Goal: Navigation & Orientation: Find specific page/section

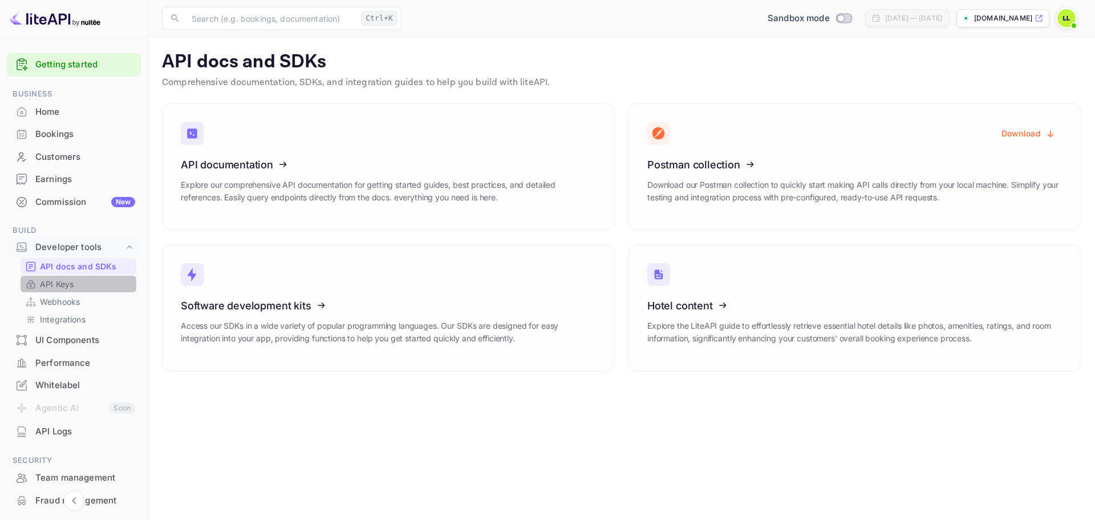
click at [81, 285] on link "API Keys" at bounding box center [78, 284] width 107 height 12
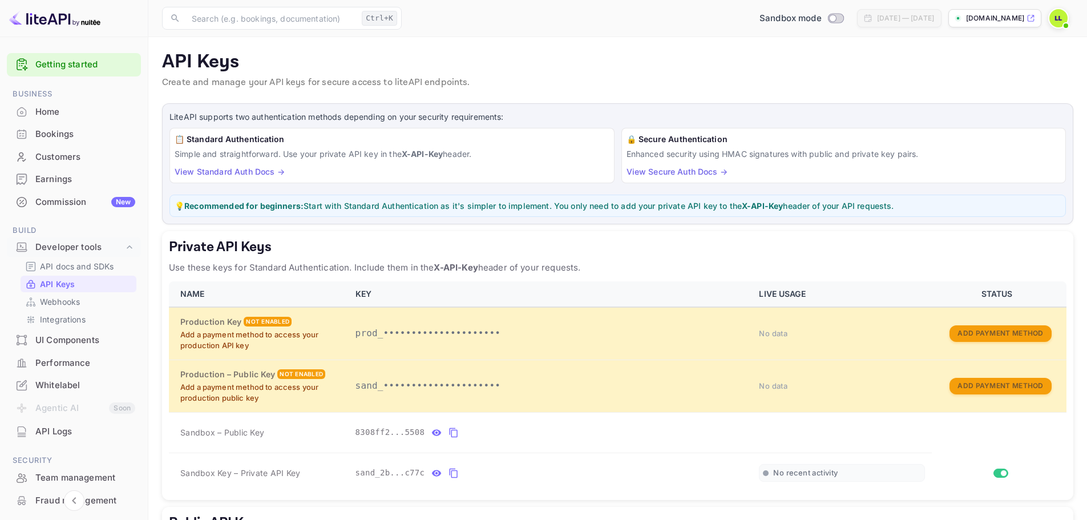
scroll to position [57, 0]
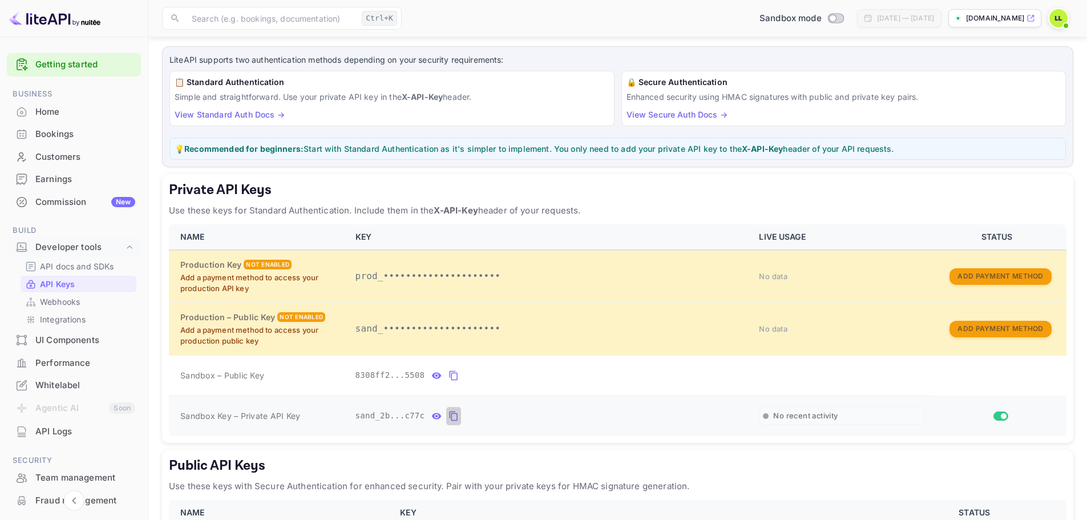
click at [450, 416] on icon "private api keys table" at bounding box center [453, 416] width 10 height 14
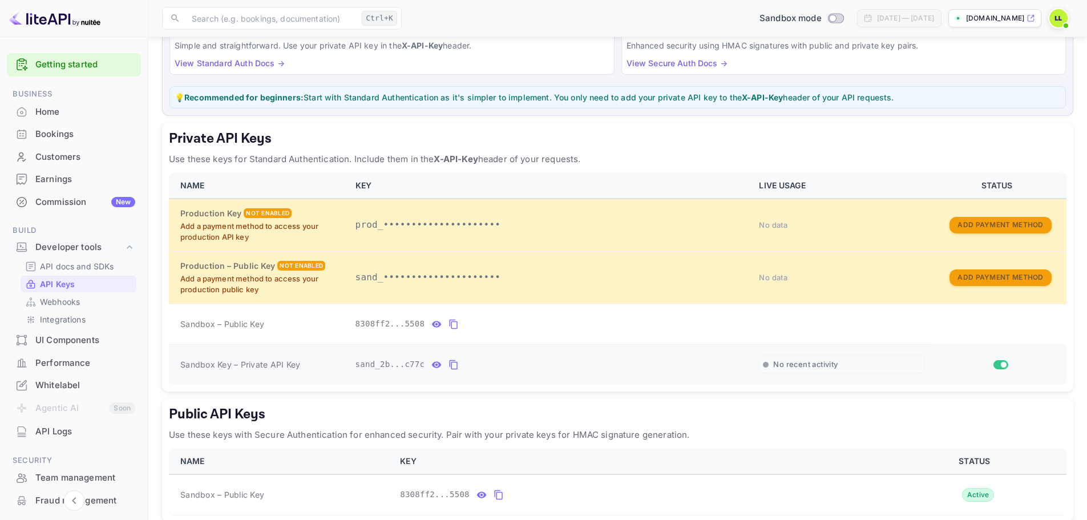
scroll to position [0, 0]
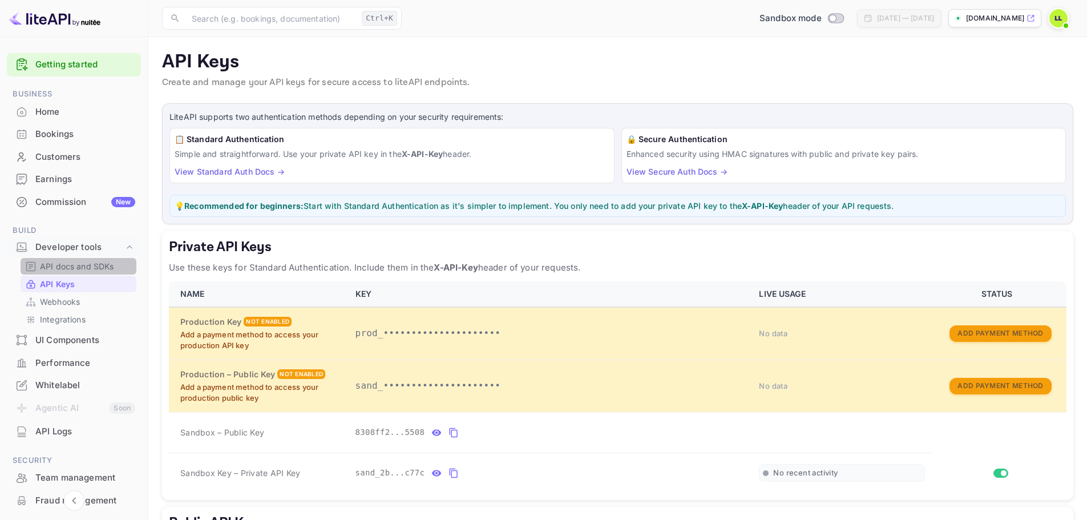
click at [78, 262] on p "API docs and SDKs" at bounding box center [77, 266] width 74 height 12
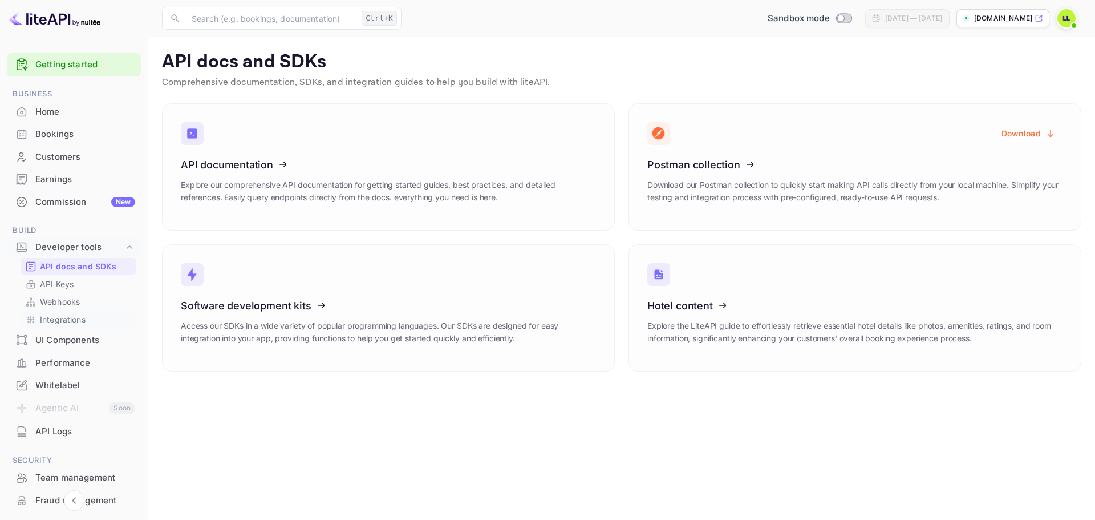
click at [72, 323] on p "Integrations" at bounding box center [63, 319] width 46 height 12
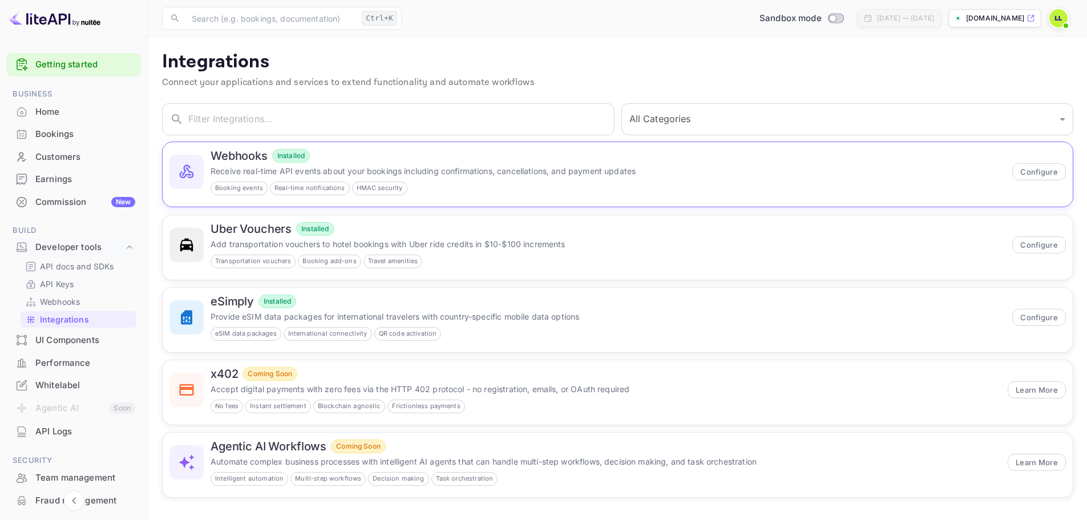
click at [674, 175] on p "Receive real-time API events about your bookings including confirmations, cance…" at bounding box center [607, 171] width 795 height 12
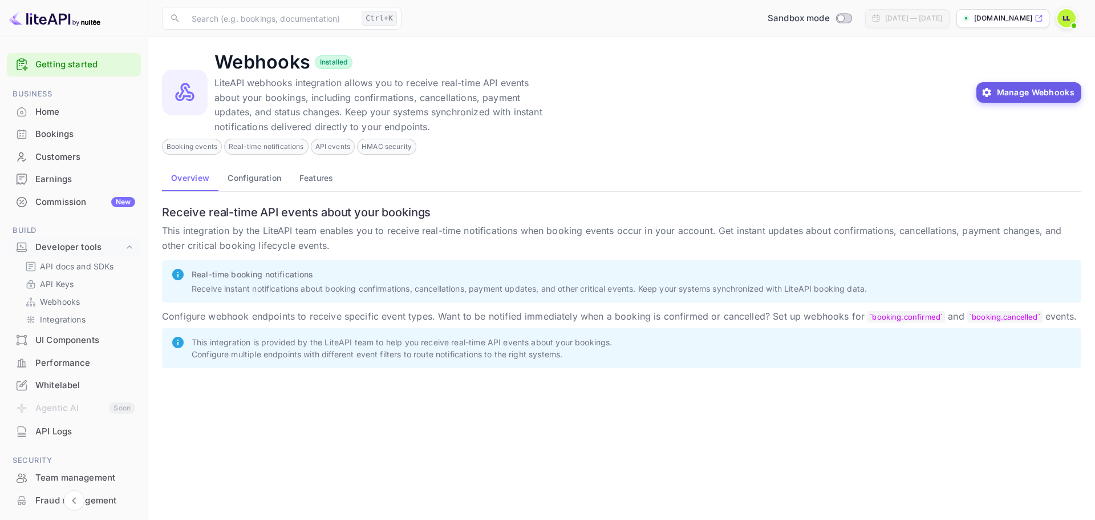
click at [1025, 99] on button "Manage Webhooks" at bounding box center [1030, 92] width 106 height 21
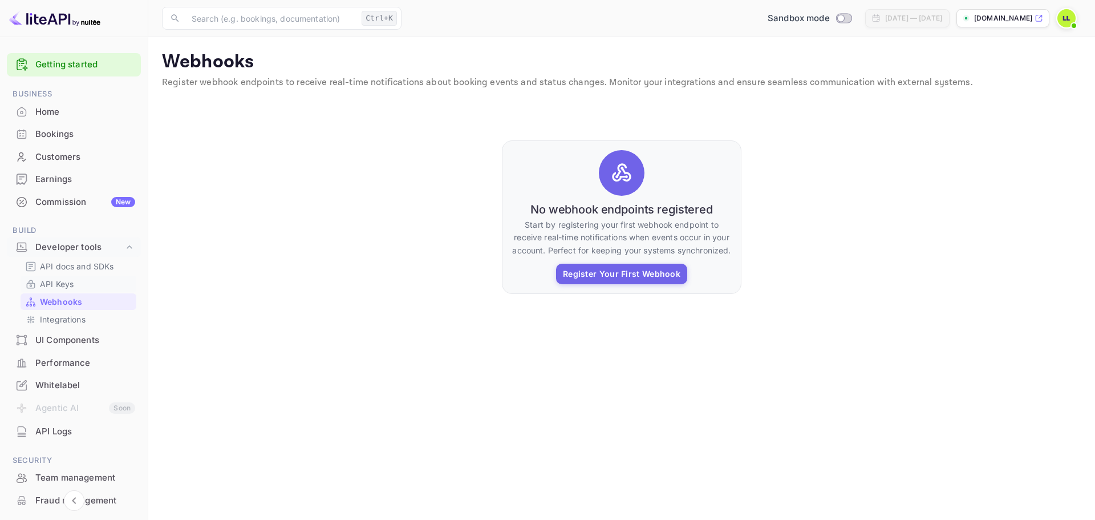
click at [76, 280] on link "API Keys" at bounding box center [78, 284] width 107 height 12
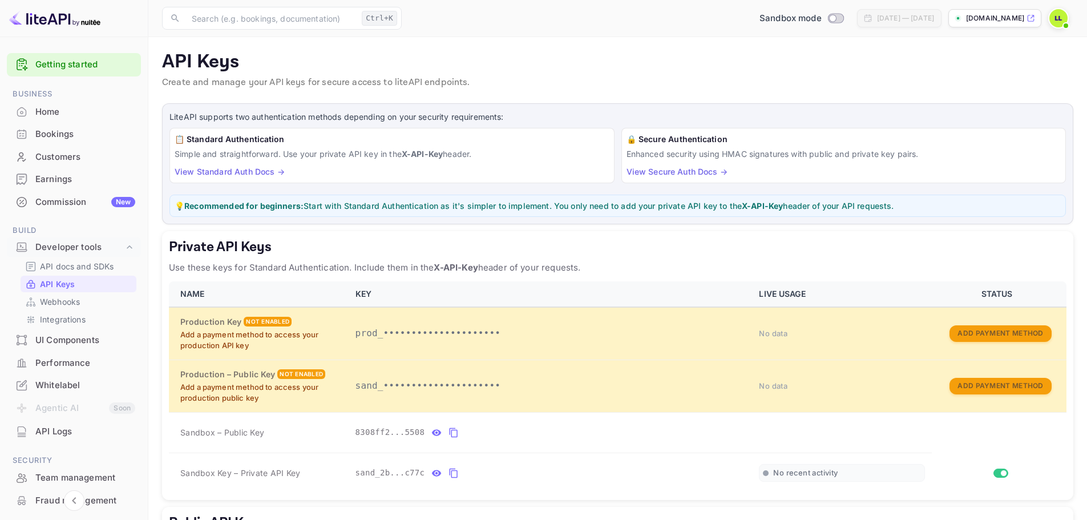
drag, startPoint x: 325, startPoint y: 163, endPoint x: 304, endPoint y: 167, distance: 21.0
click at [324, 163] on div "📋 Standard Authentication Simple and straightforward. Use your private API key …" at bounding box center [391, 155] width 445 height 55
click at [220, 173] on link "View Standard Auth Docs →" at bounding box center [230, 172] width 110 height 10
